Goal: Find specific page/section: Find specific page/section

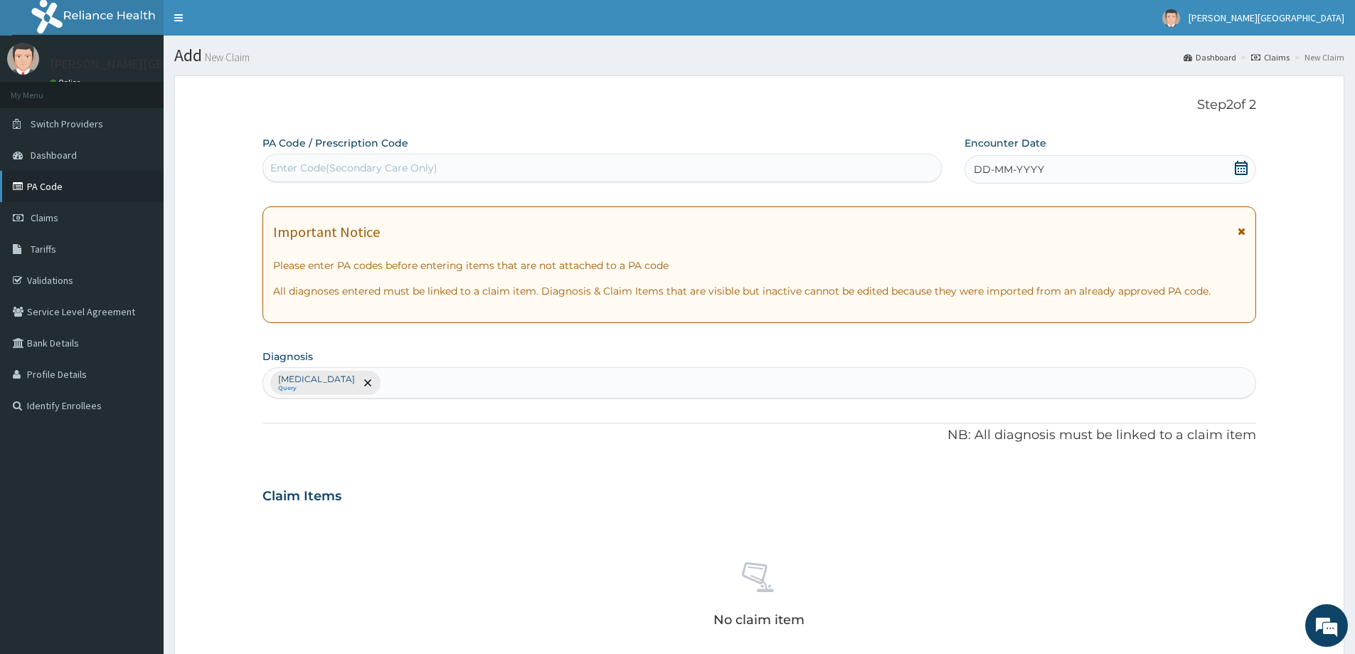
click at [58, 192] on link "PA Code" at bounding box center [82, 186] width 164 height 31
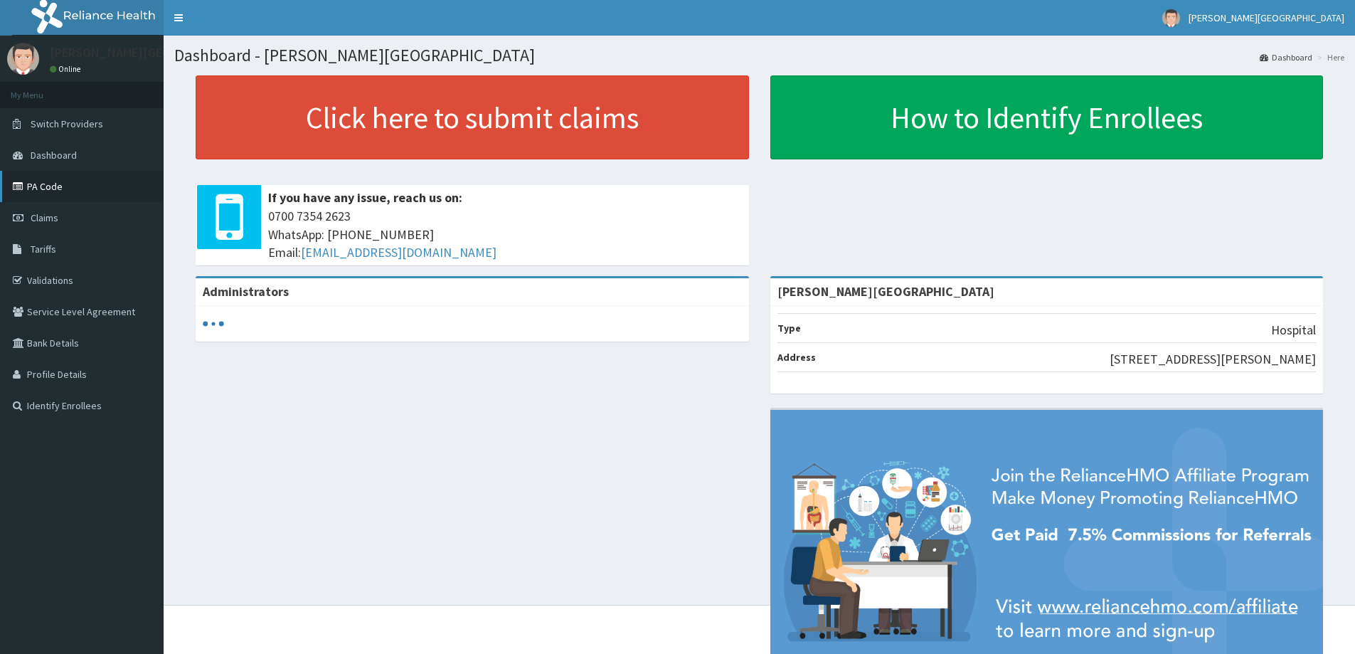
click at [28, 186] on link "PA Code" at bounding box center [82, 186] width 164 height 31
